Goal: Contribute content

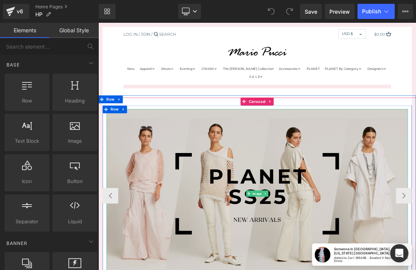
click at [345, 211] on img at bounding box center [328, 270] width 436 height 245
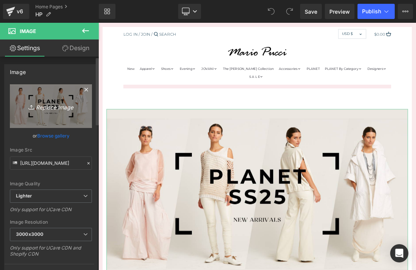
click at [60, 105] on icon "Replace Image" at bounding box center [50, 105] width 61 height 9
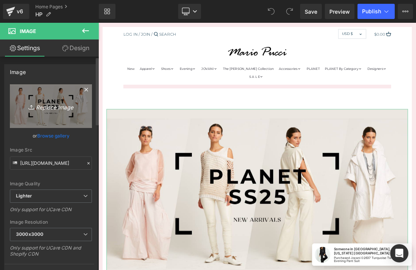
type input "C:\fakepath\Screenshot [DATE] 10.46.43 AM.png"
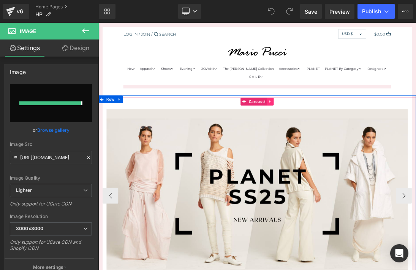
type input "[URL][DOMAIN_NAME]"
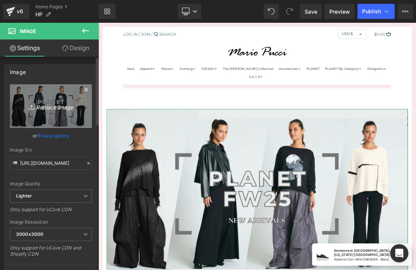
click at [58, 108] on icon "Replace Image" at bounding box center [50, 105] width 61 height 9
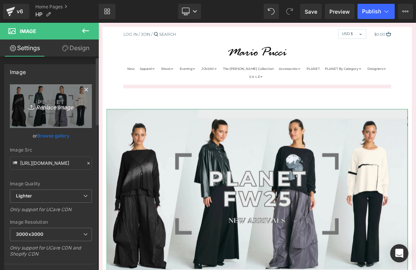
type input "C:\fakepath\Screenshot [DATE] 10.53.21 AM.png"
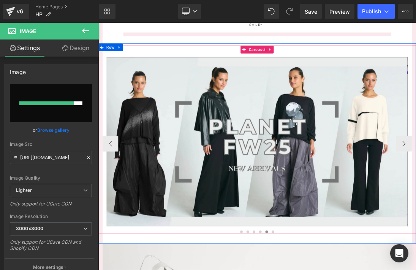
scroll to position [75, 0]
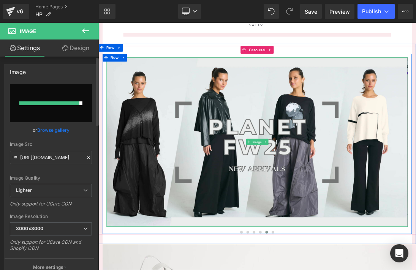
click at [64, 95] on input "file" at bounding box center [51, 103] width 82 height 38
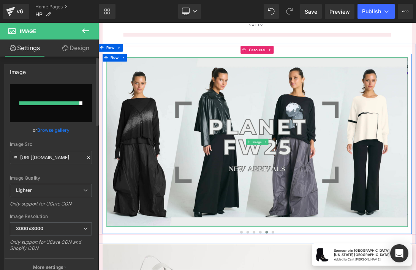
type input "C:\fakepath\Screenshot [DATE] 10.53.21 AM.png"
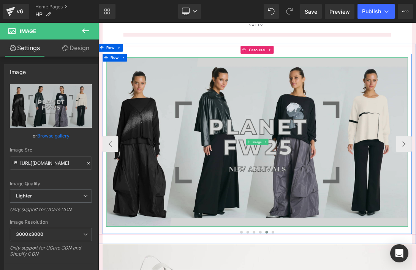
type input "[URL][DOMAIN_NAME]"
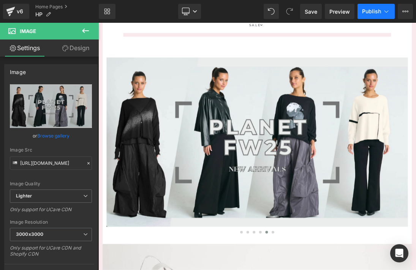
click at [373, 16] on button "Publish" at bounding box center [375, 11] width 37 height 15
click at [81, 30] on icon at bounding box center [85, 30] width 9 height 9
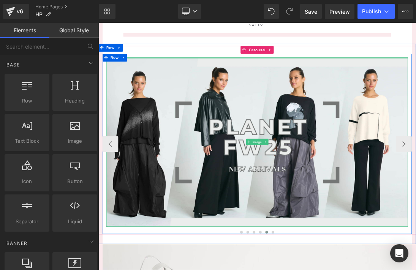
click at [258, 73] on div at bounding box center [328, 74] width 436 height 2
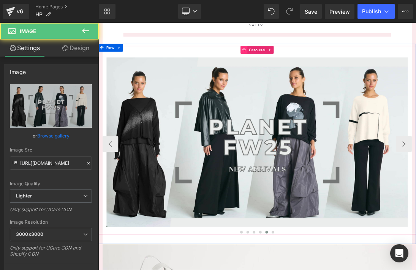
click at [306, 59] on icon at bounding box center [308, 62] width 5 height 6
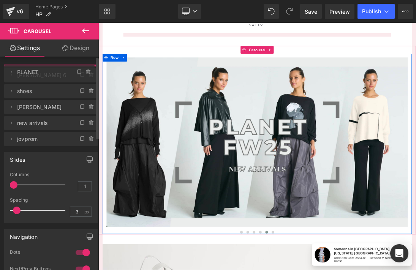
drag, startPoint x: 63, startPoint y: 137, endPoint x: 65, endPoint y: 72, distance: 64.9
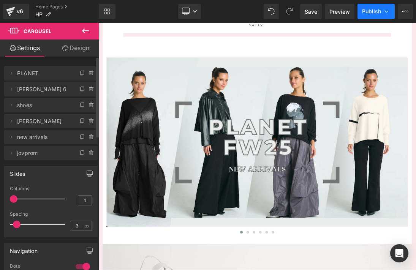
click at [371, 11] on span "Publish" at bounding box center [371, 11] width 19 height 6
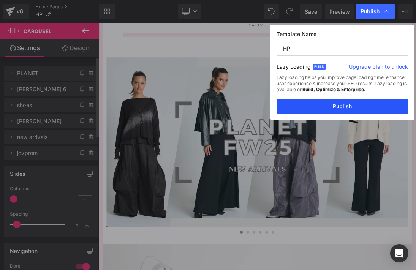
click at [324, 107] on button "Publish" at bounding box center [341, 106] width 131 height 15
